Goal: Find contact information: Find contact information

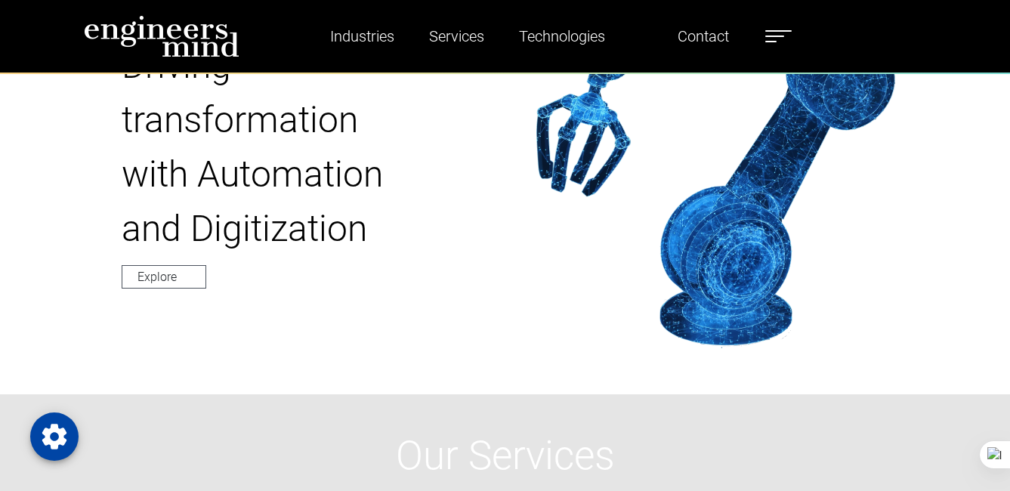
scroll to position [1587, 0]
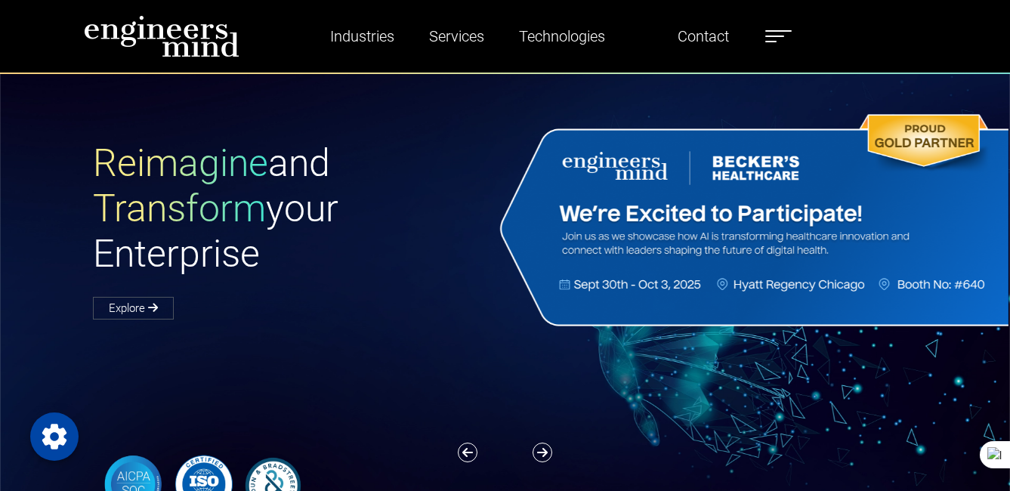
click at [335, 190] on h1 "Reimagine and Transform your Enterprise" at bounding box center [299, 209] width 413 height 136
click at [361, 278] on div "Reimagine and Transform your Enterprise Explore" at bounding box center [299, 229] width 431 height 177
click at [706, 34] on link "Contact" at bounding box center [703, 36] width 63 height 35
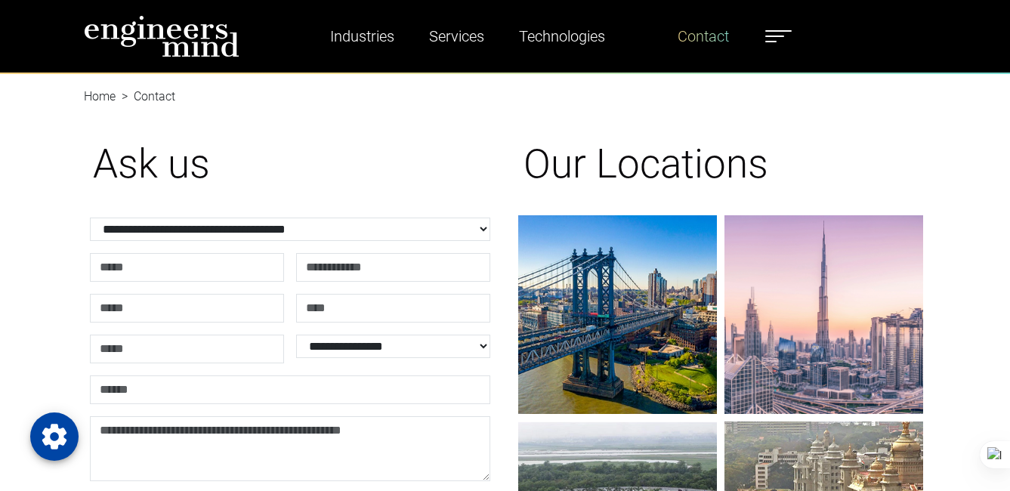
click at [729, 41] on link "Contact" at bounding box center [703, 36] width 63 height 35
click at [807, 106] on div "Our Locations New Jersey - USA Corporate Headquarters 185 Hudson Street Jersey …" at bounding box center [721, 394] width 413 height 582
click at [704, 37] on link "Contact" at bounding box center [703, 36] width 63 height 35
